Goal: Navigation & Orientation: Find specific page/section

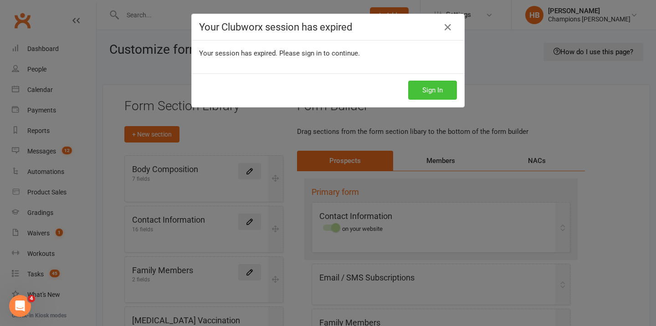
click at [436, 81] on button "Sign In" at bounding box center [432, 90] width 49 height 19
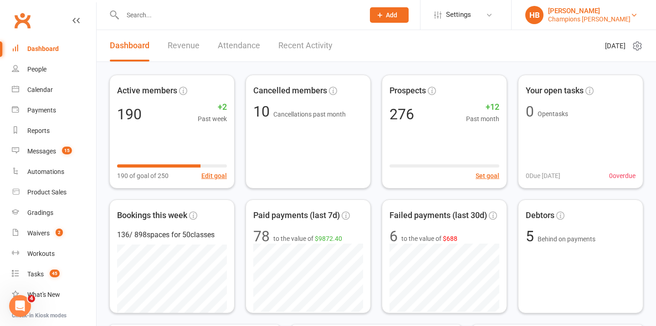
click at [607, 12] on div "[PERSON_NAME]" at bounding box center [589, 11] width 82 height 8
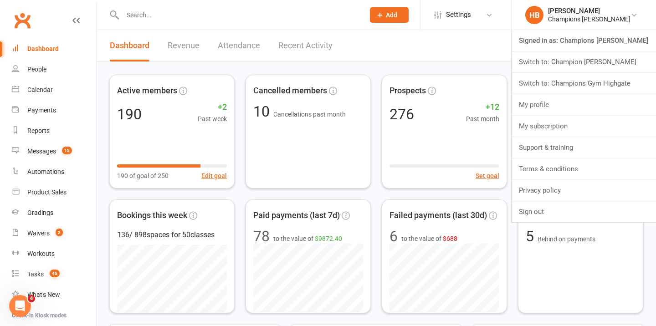
click at [609, 86] on link "Switch to: Champions Gym Highgate" at bounding box center [583, 83] width 144 height 21
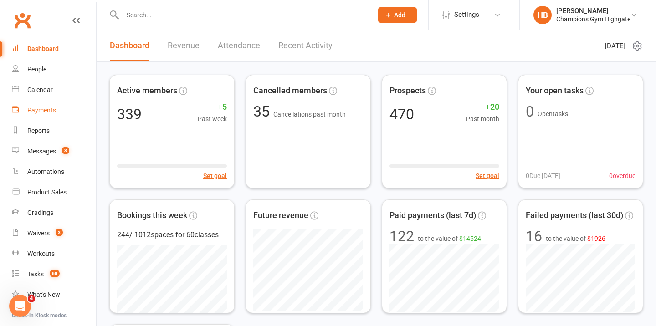
click at [56, 109] on link "Payments" at bounding box center [54, 110] width 84 height 20
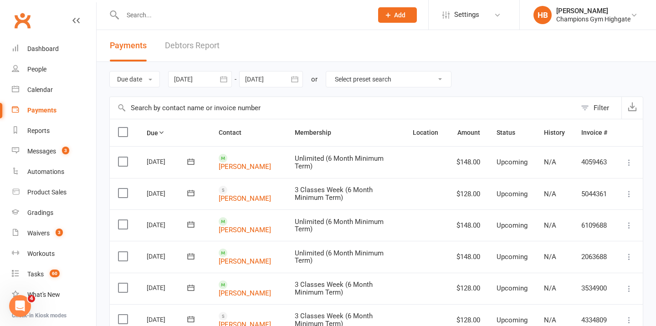
click at [590, 112] on button "Filter" at bounding box center [598, 108] width 45 height 22
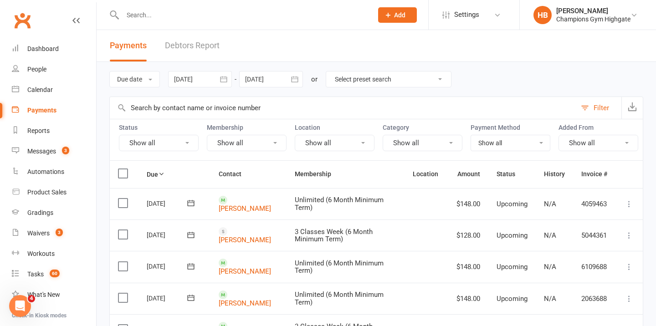
click at [249, 146] on button "Show all" at bounding box center [247, 143] width 80 height 16
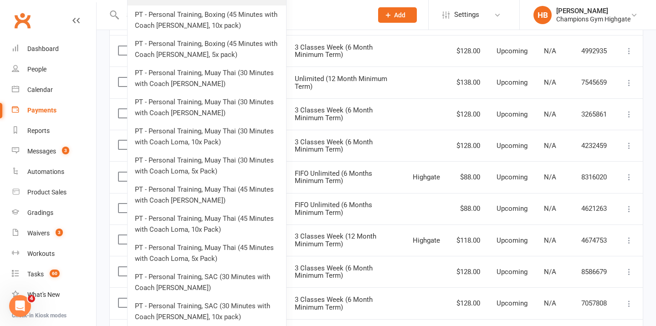
scroll to position [533, 0]
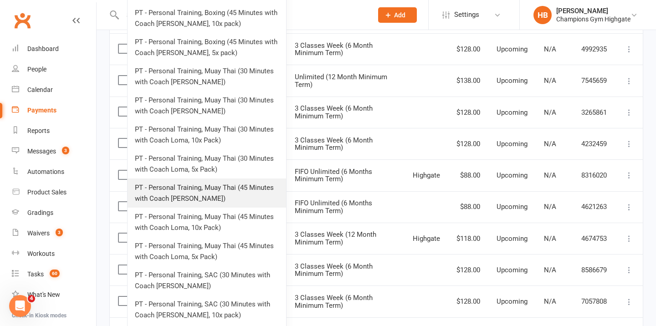
click at [205, 189] on link "PT - Personal Training, Muay Thai (45 Minutes with Coach Loma)" at bounding box center [206, 192] width 158 height 29
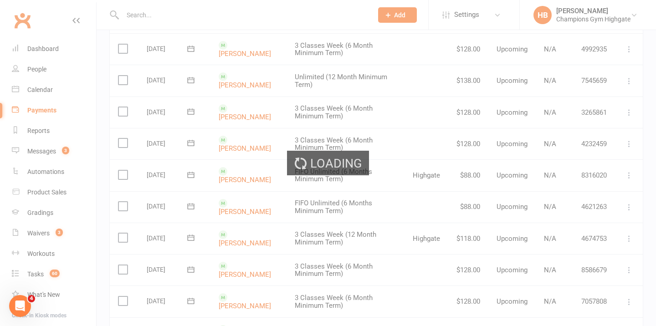
scroll to position [0, 0]
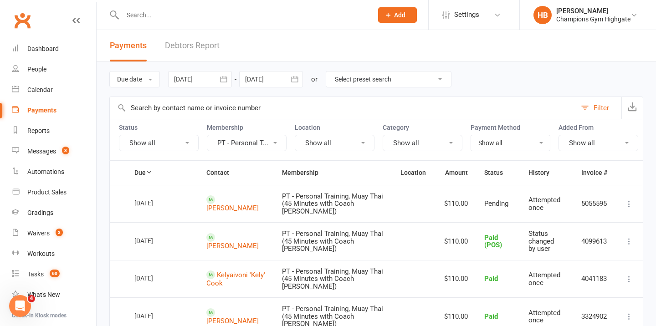
click at [197, 81] on div at bounding box center [200, 79] width 64 height 16
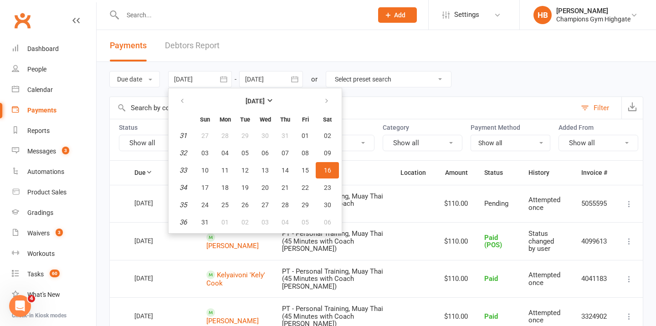
click at [396, 111] on input "text" at bounding box center [343, 108] width 466 height 22
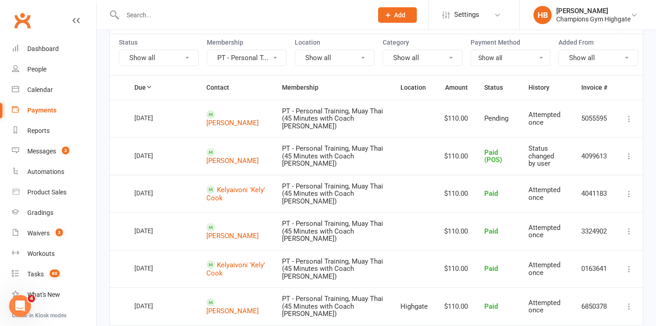
scroll to position [155, 0]
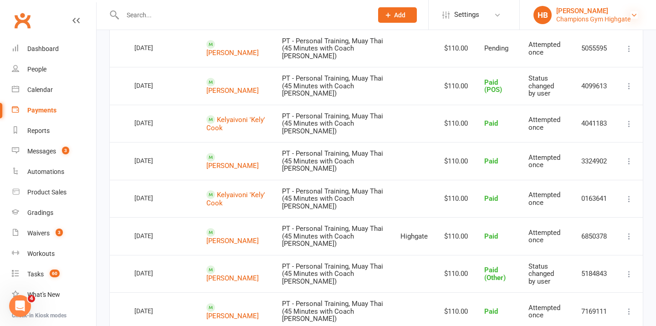
click at [635, 15] on icon at bounding box center [633, 14] width 7 height 7
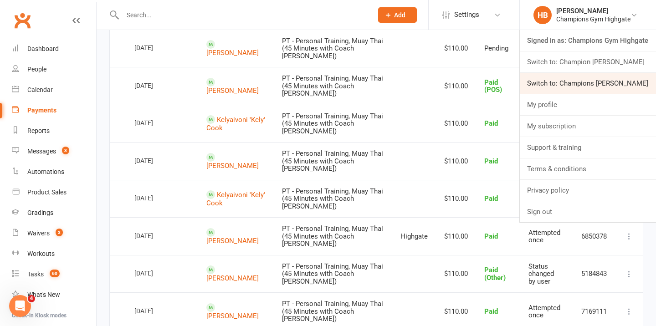
click at [616, 79] on link "Switch to: Champions Gym Myaree" at bounding box center [587, 83] width 136 height 21
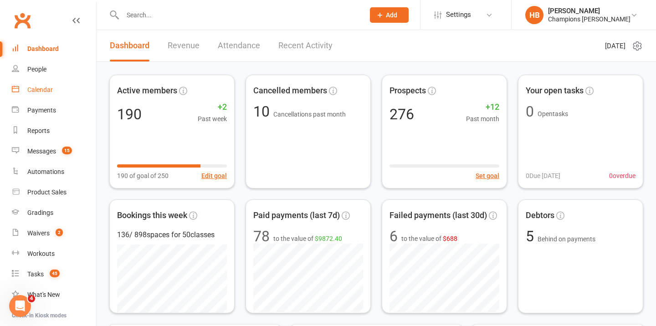
click at [70, 98] on link "Calendar" at bounding box center [54, 90] width 84 height 20
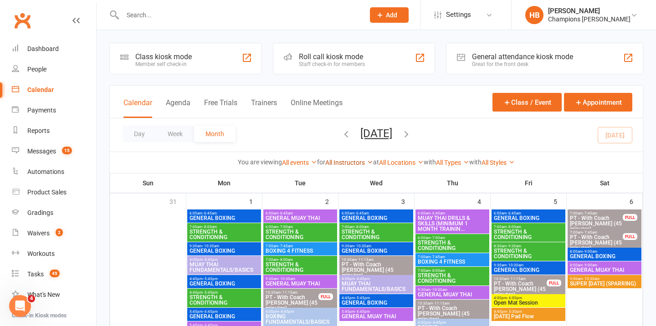
click at [362, 163] on link "All Instructors" at bounding box center [349, 162] width 48 height 7
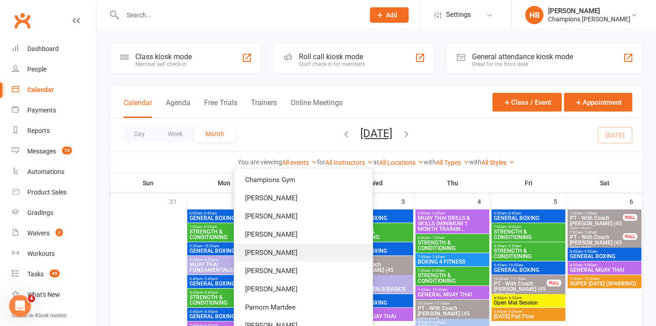
click at [336, 251] on link "Francisco Di Vincenzo" at bounding box center [303, 253] width 138 height 18
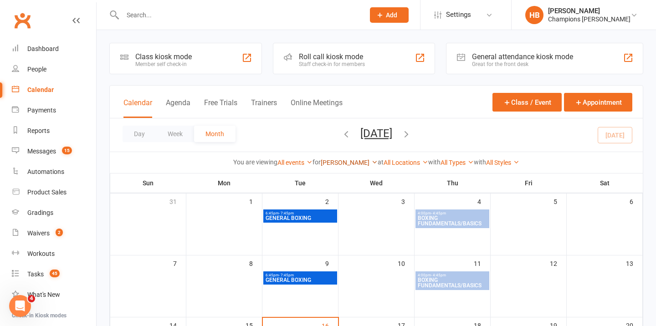
click at [342, 161] on link "Francisco Di Vincenzo" at bounding box center [349, 162] width 57 height 7
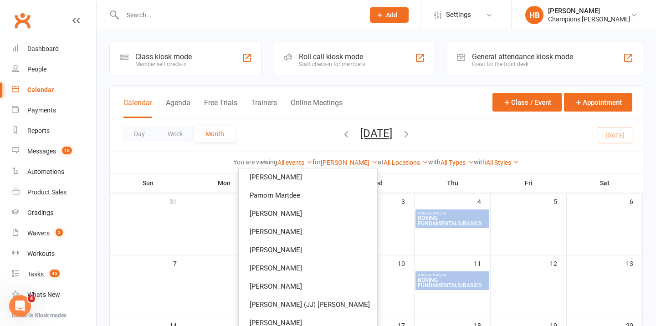
scroll to position [137, 0]
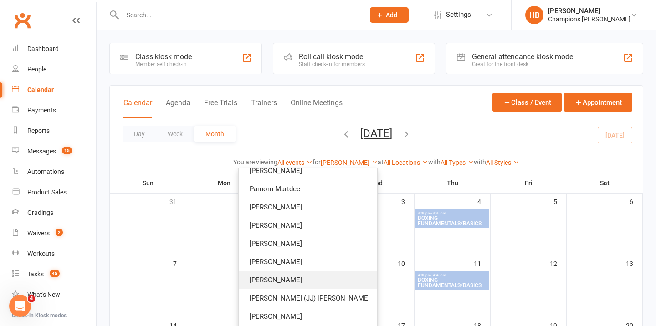
click at [314, 282] on link "Eduardo Vazquez" at bounding box center [308, 280] width 138 height 18
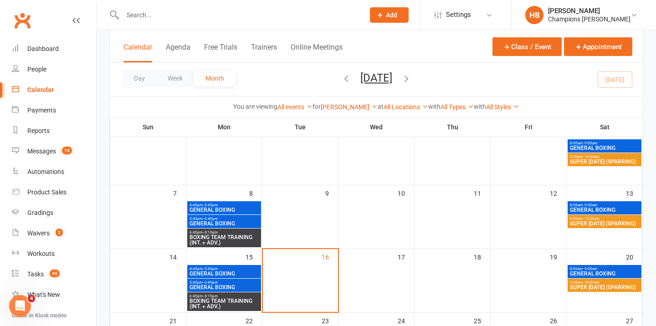
scroll to position [41, 0]
